Goal: Task Accomplishment & Management: Use online tool/utility

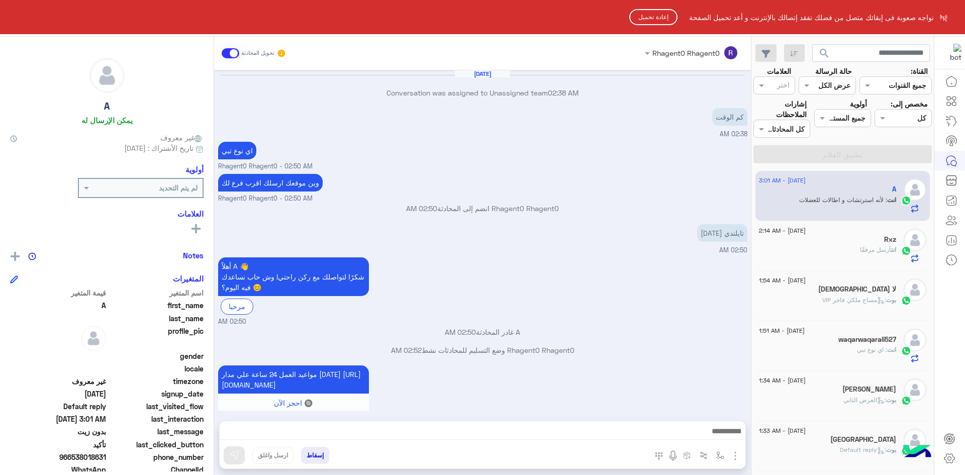
scroll to position [360, 0]
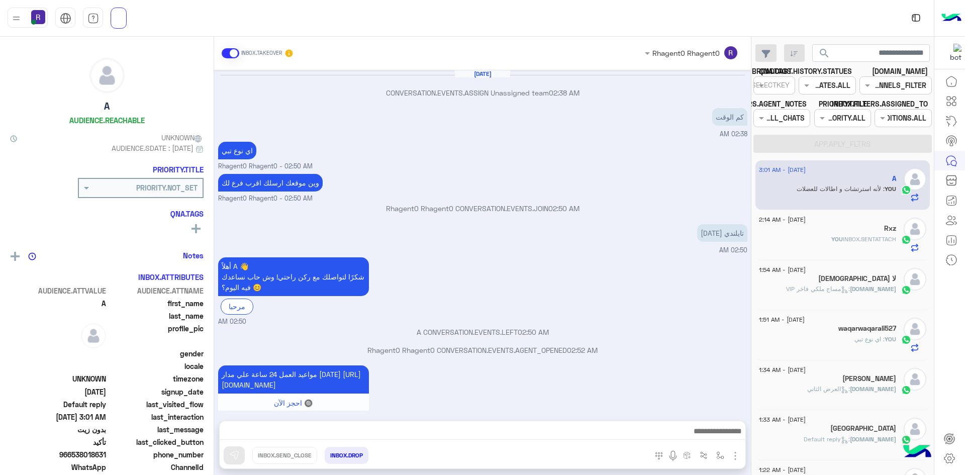
scroll to position [360, 0]
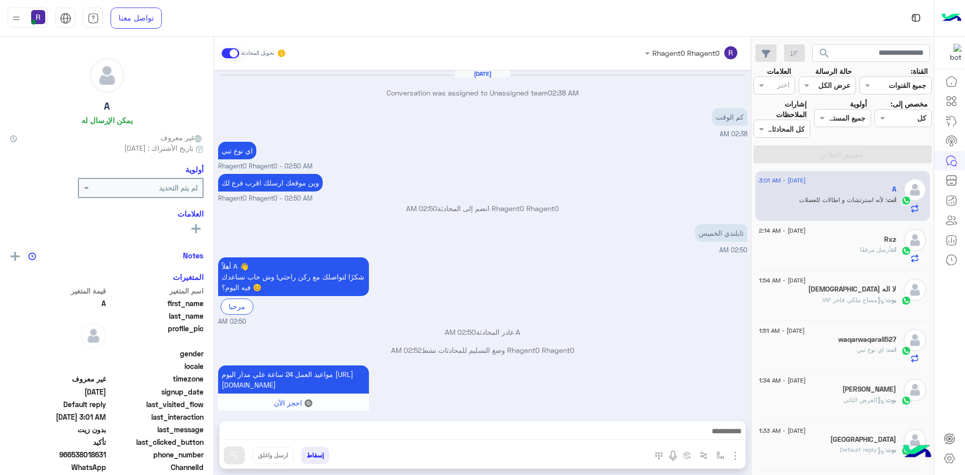
scroll to position [360, 0]
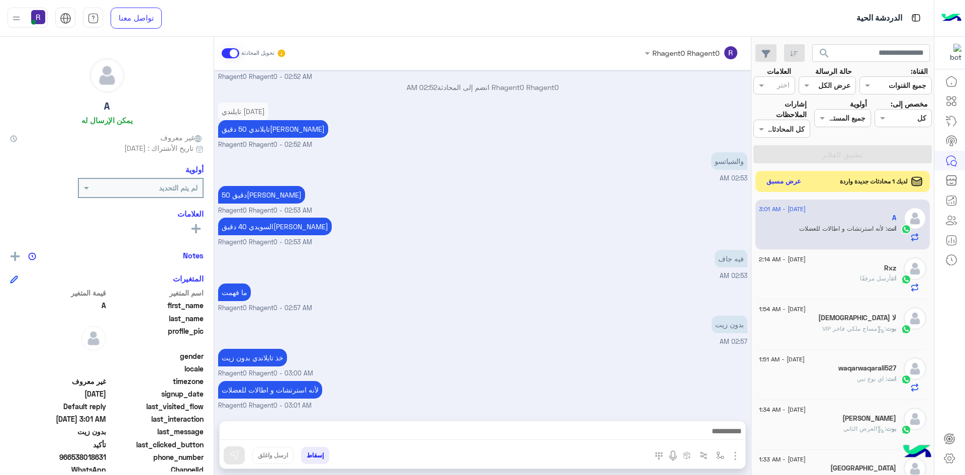
click at [799, 184] on button "عرض مسبق" at bounding box center [784, 182] width 42 height 14
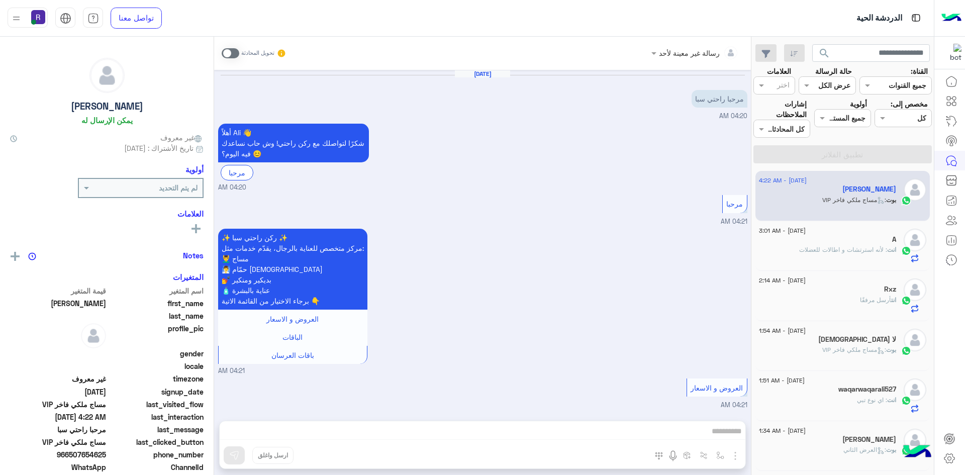
scroll to position [313, 0]
